Goal: Entertainment & Leisure: Browse casually

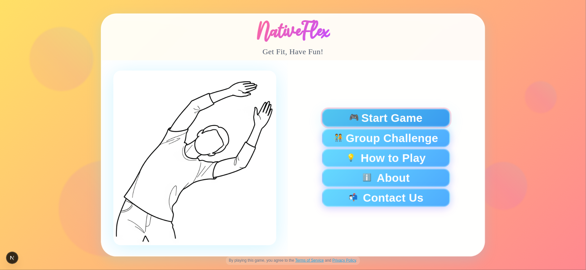
click at [346, 114] on div "🎮 Start Game" at bounding box center [386, 117] width 117 height 11
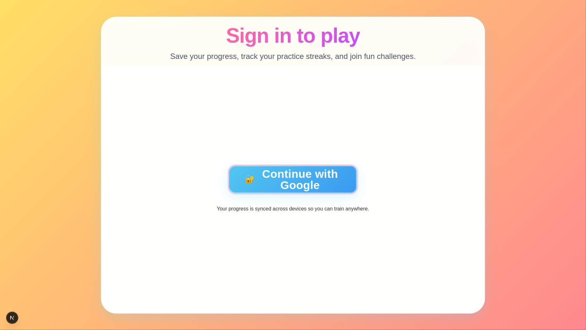
click at [299, 182] on button "🔐 Continue with Google" at bounding box center [293, 179] width 128 height 28
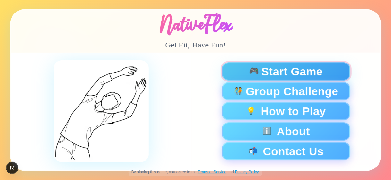
click at [280, 71] on span "Start Game" at bounding box center [291, 71] width 61 height 11
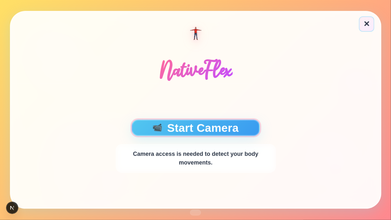
click at [236, 126] on button "📹 Start Camera" at bounding box center [195, 128] width 128 height 16
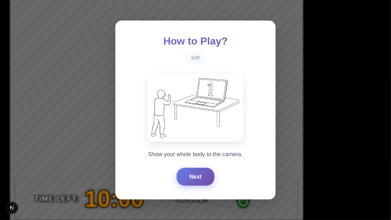
click at [195, 175] on button "Next" at bounding box center [196, 177] width 38 height 18
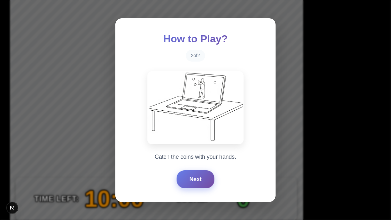
click at [195, 175] on button "Next" at bounding box center [196, 179] width 38 height 18
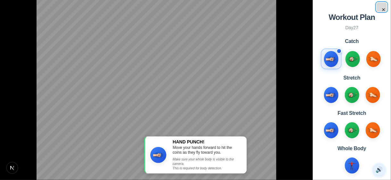
click at [383, 8] on button "×" at bounding box center [382, 7] width 10 height 9
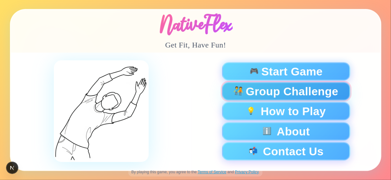
click at [273, 91] on span "Group Challenge" at bounding box center [291, 91] width 93 height 11
click at [276, 93] on span "Group Challenge" at bounding box center [291, 91] width 93 height 11
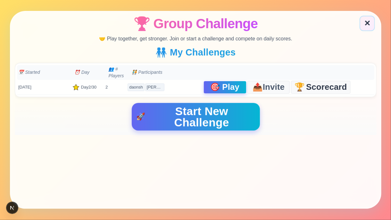
click at [215, 85] on span "🎯" at bounding box center [215, 87] width 11 height 9
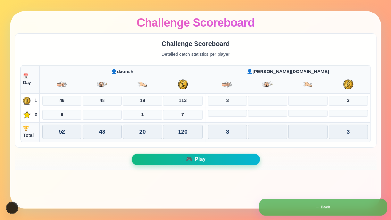
click at [196, 159] on span "Play" at bounding box center [200, 159] width 11 height 5
click at [183, 159] on button "🎮 Play" at bounding box center [195, 159] width 128 height 12
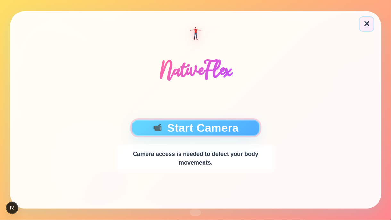
drag, startPoint x: 230, startPoint y: 124, endPoint x: 226, endPoint y: 126, distance: 4.7
click at [230, 124] on button "📹 Start Camera" at bounding box center [195, 128] width 128 height 16
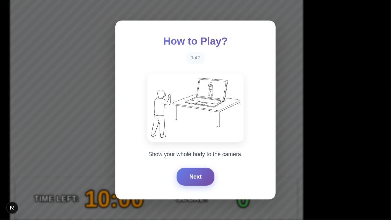
click at [198, 178] on button "Next" at bounding box center [196, 177] width 38 height 18
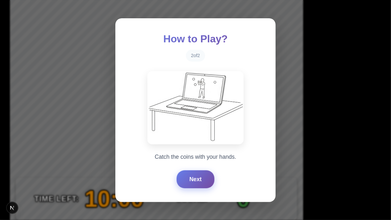
click at [198, 178] on button "Next" at bounding box center [196, 179] width 38 height 18
